Goal: Task Accomplishment & Management: Complete application form

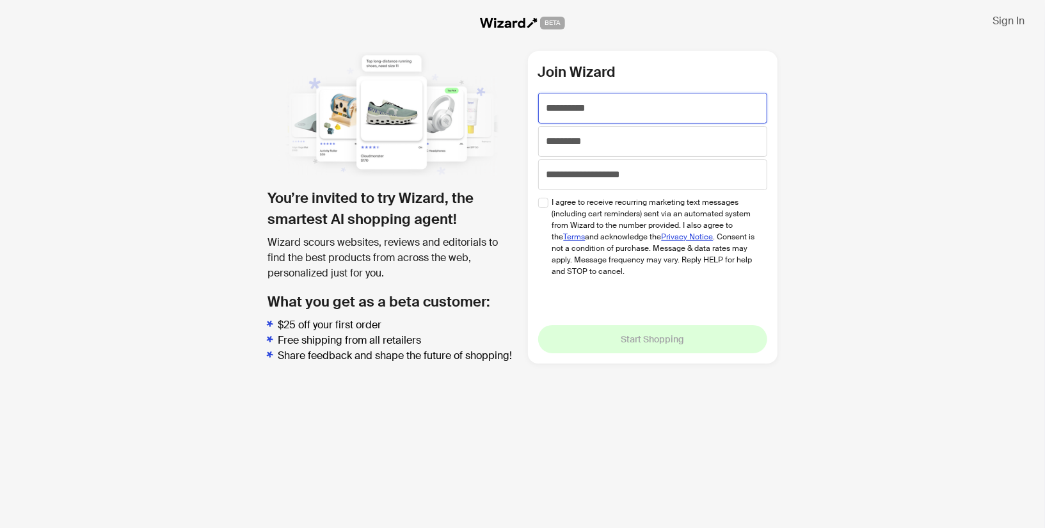
click at [647, 107] on input "text" at bounding box center [652, 108] width 229 height 31
